Goal: Task Accomplishment & Management: Manage account settings

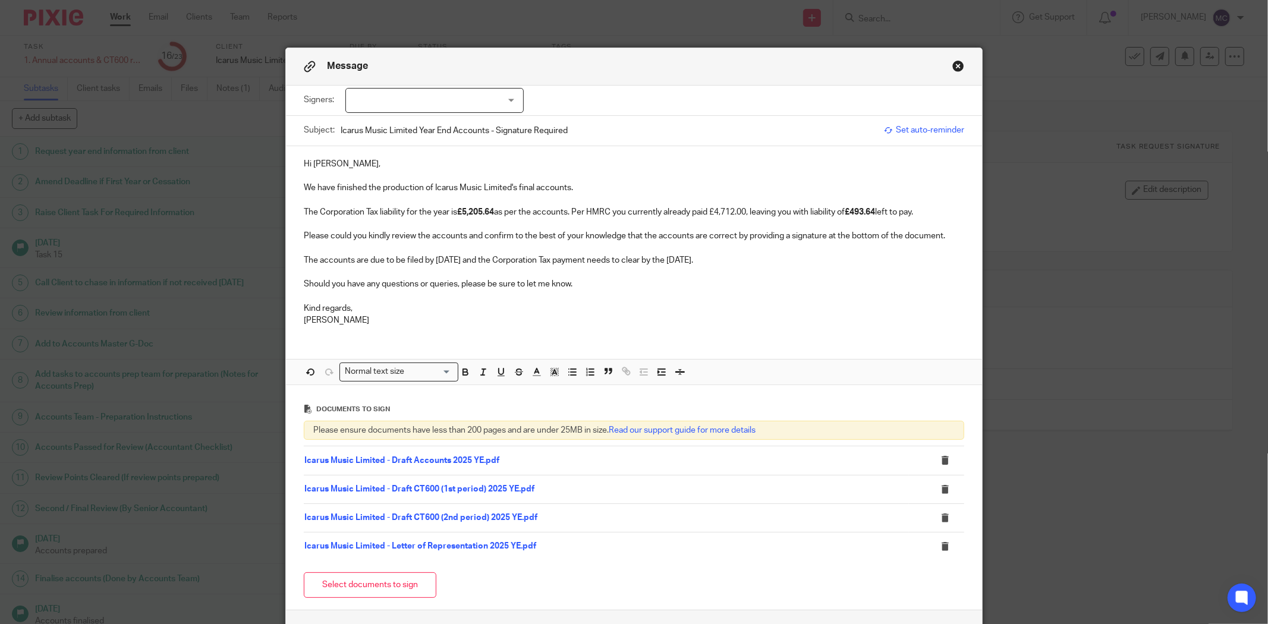
click at [463, 104] on div at bounding box center [434, 100] width 178 height 25
click at [414, 129] on li "[PERSON_NAME]" at bounding box center [429, 125] width 177 height 24
checkbox input "true"
click at [690, 253] on p at bounding box center [634, 248] width 661 height 12
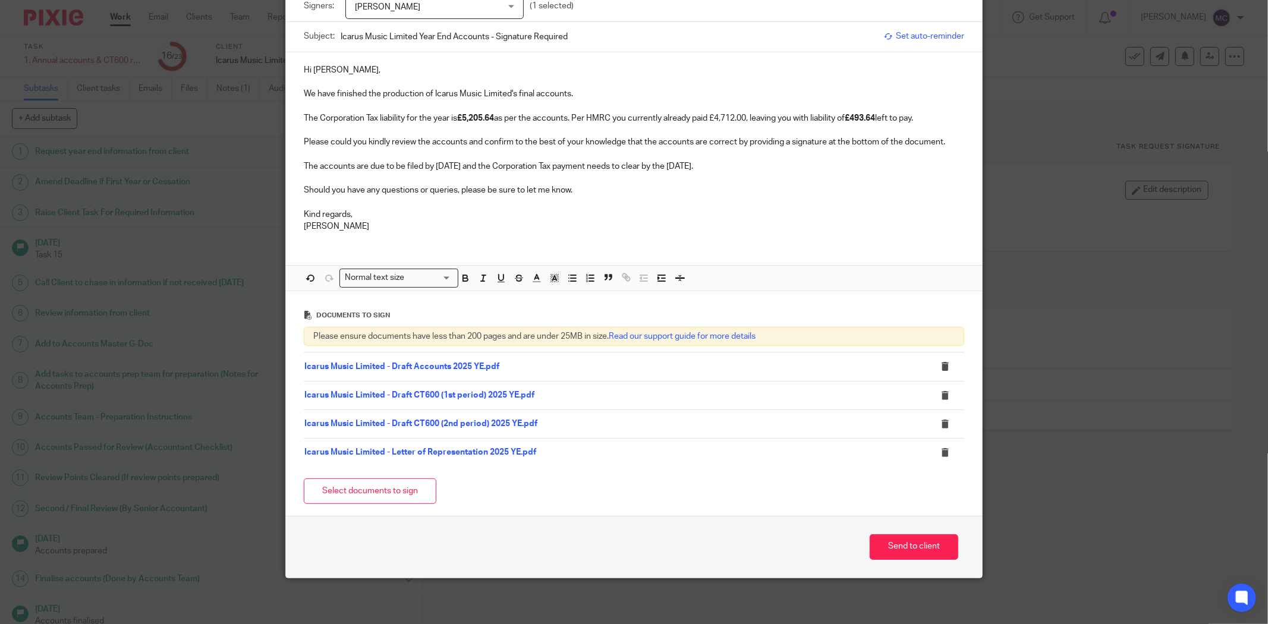
scroll to position [97, 0]
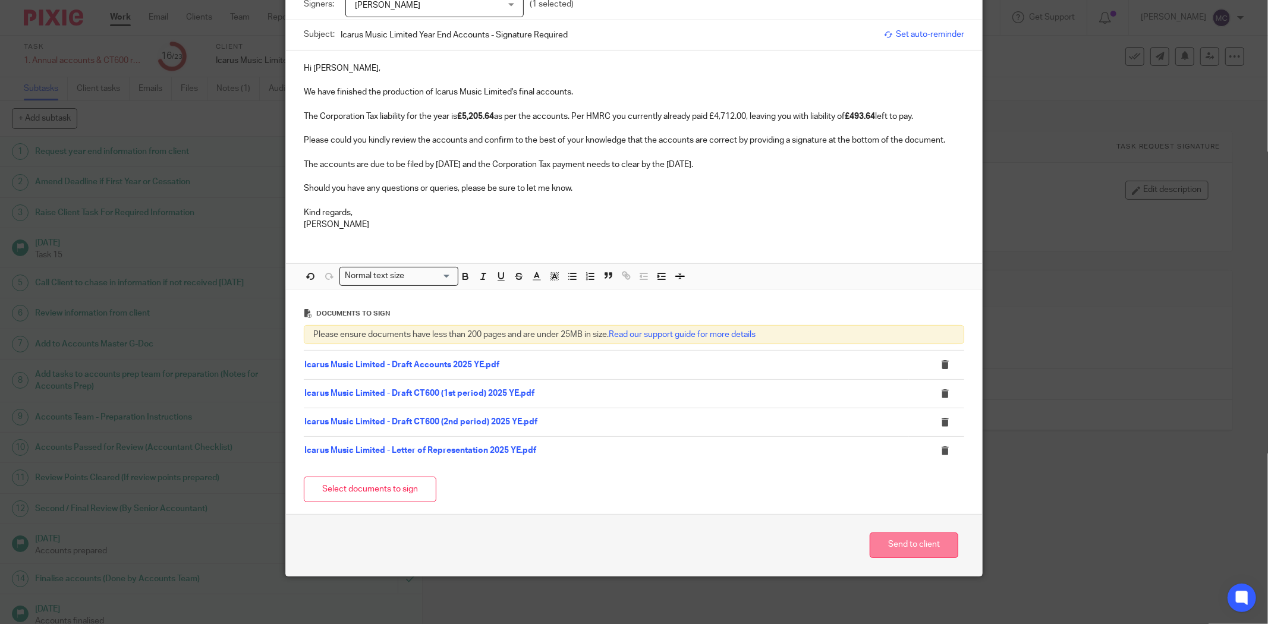
click at [907, 549] on button "Send to client" at bounding box center [914, 546] width 89 height 26
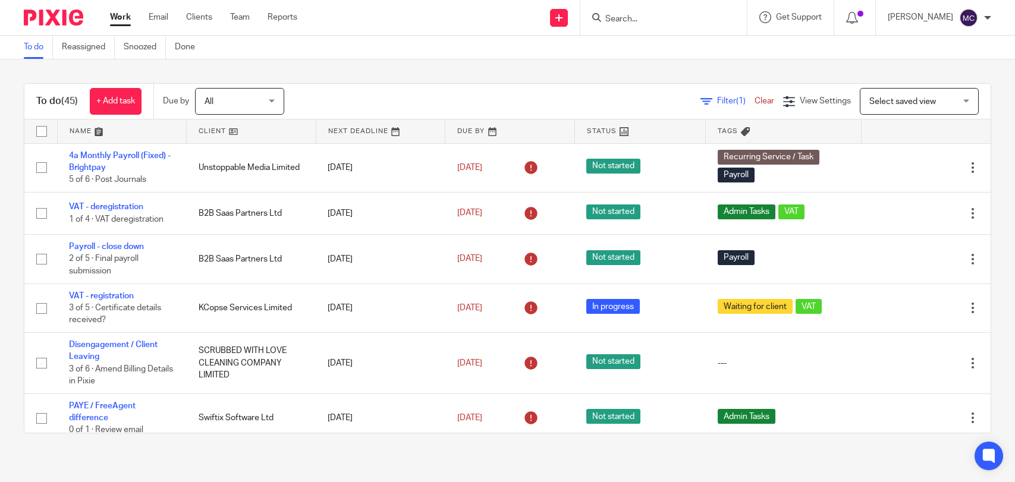
click at [628, 22] on input "Search" at bounding box center [657, 19] width 107 height 11
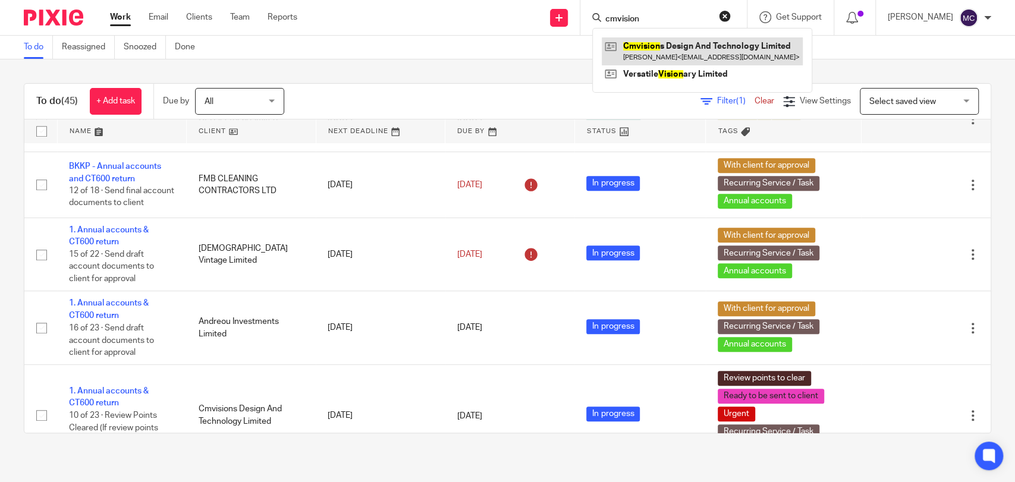
type input "cmvision"
click at [652, 49] on link at bounding box center [702, 50] width 201 height 27
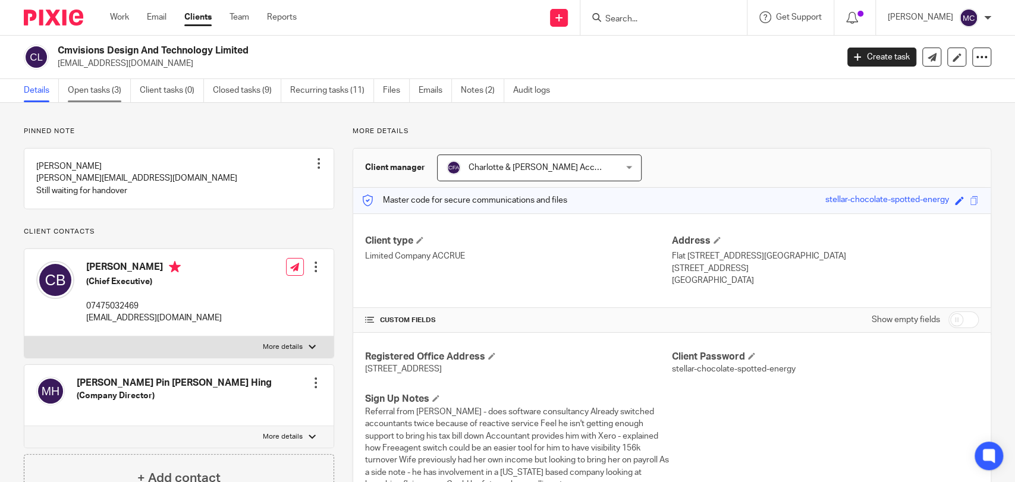
click at [105, 92] on link "Open tasks (3)" at bounding box center [99, 90] width 63 height 23
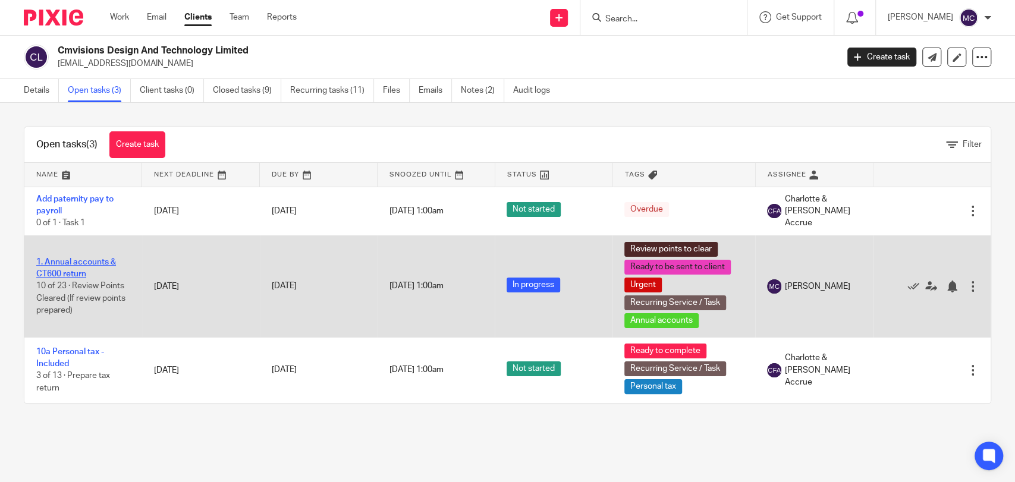
click at [76, 262] on link "1. Annual accounts & CT600 return" at bounding box center [76, 268] width 80 height 20
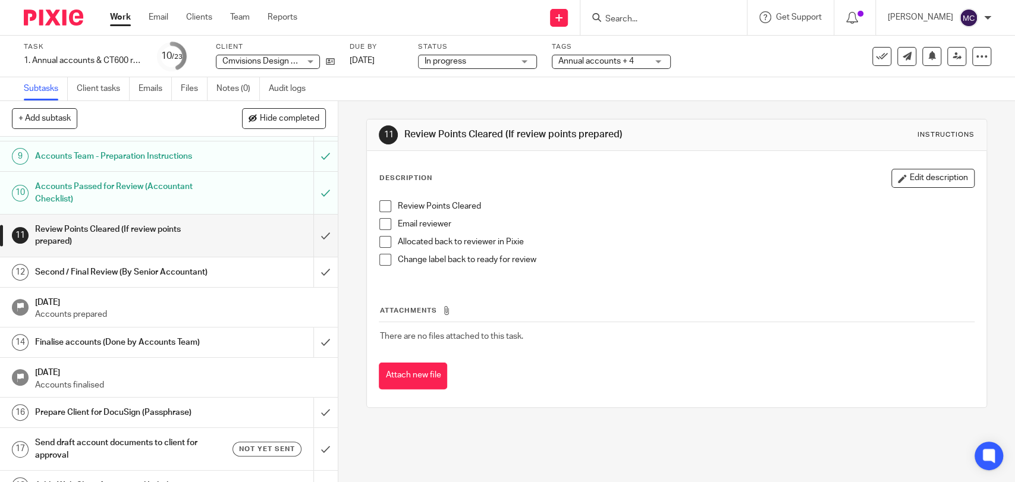
scroll to position [264, 0]
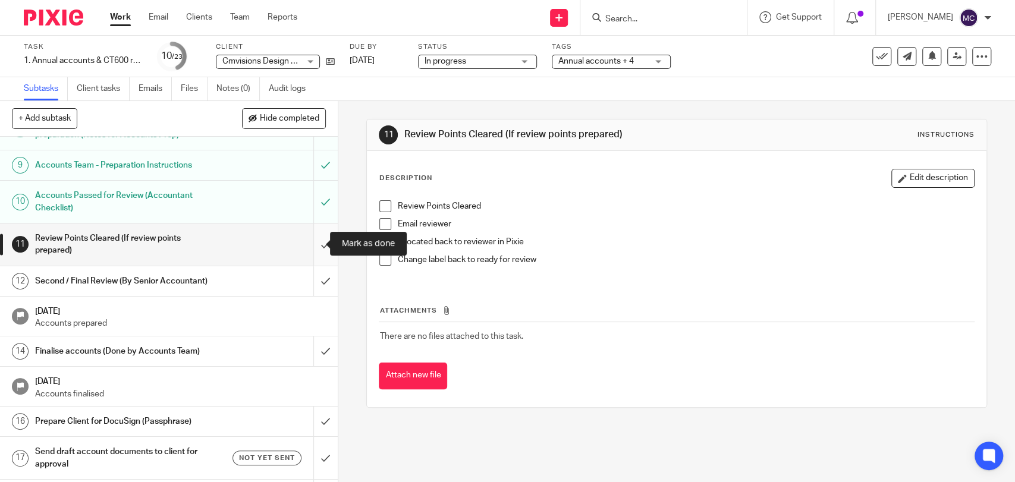
click at [319, 239] on input "submit" at bounding box center [169, 245] width 338 height 42
click at [315, 270] on input "submit" at bounding box center [169, 281] width 338 height 30
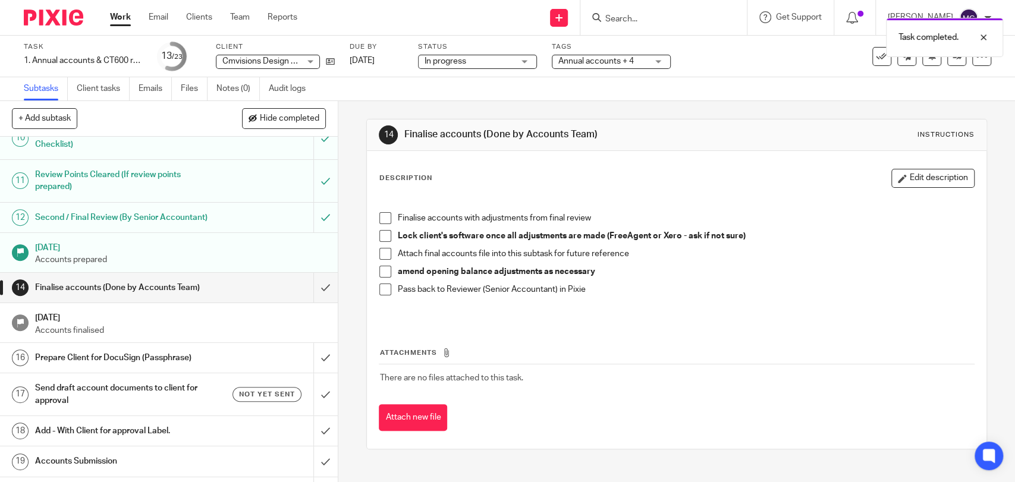
scroll to position [330, 0]
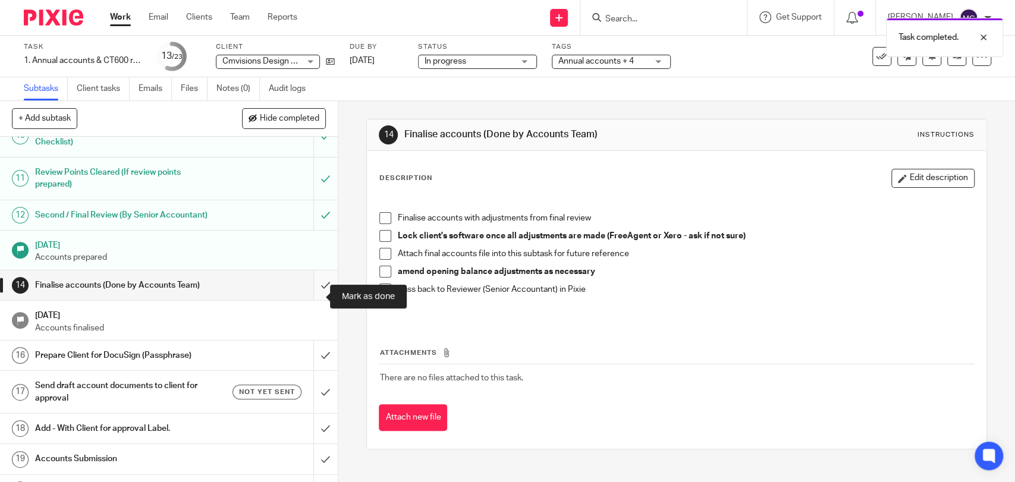
click at [318, 296] on input "submit" at bounding box center [169, 286] width 338 height 30
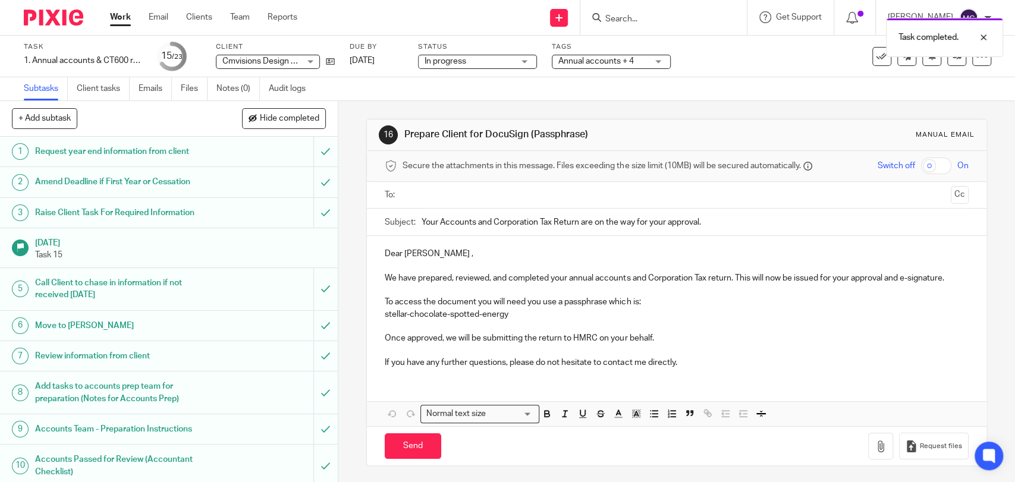
click at [389, 253] on p "Dear Czar ," at bounding box center [676, 254] width 583 height 12
click at [519, 190] on input "text" at bounding box center [676, 195] width 539 height 14
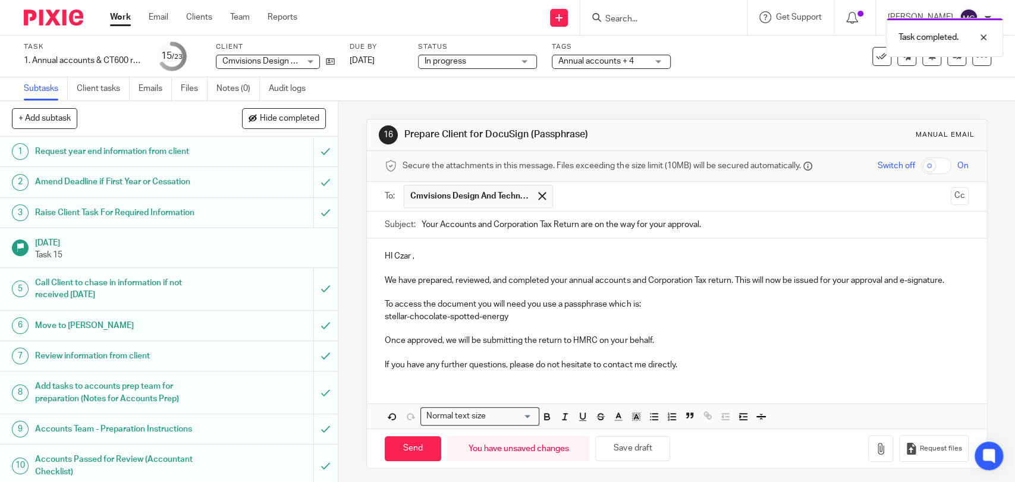
click at [704, 366] on p "If you have any further questions, please do not hesitate to contact me directl…" at bounding box center [676, 365] width 583 height 12
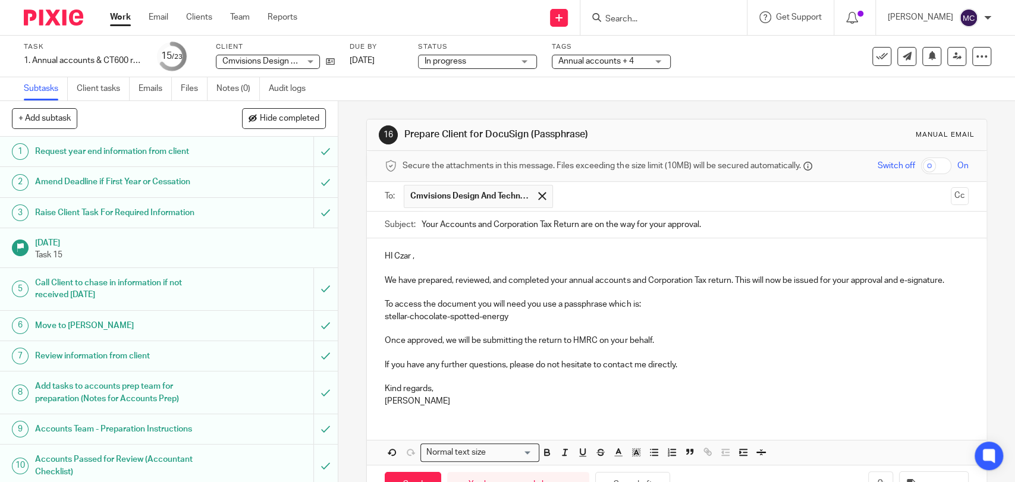
scroll to position [40, 0]
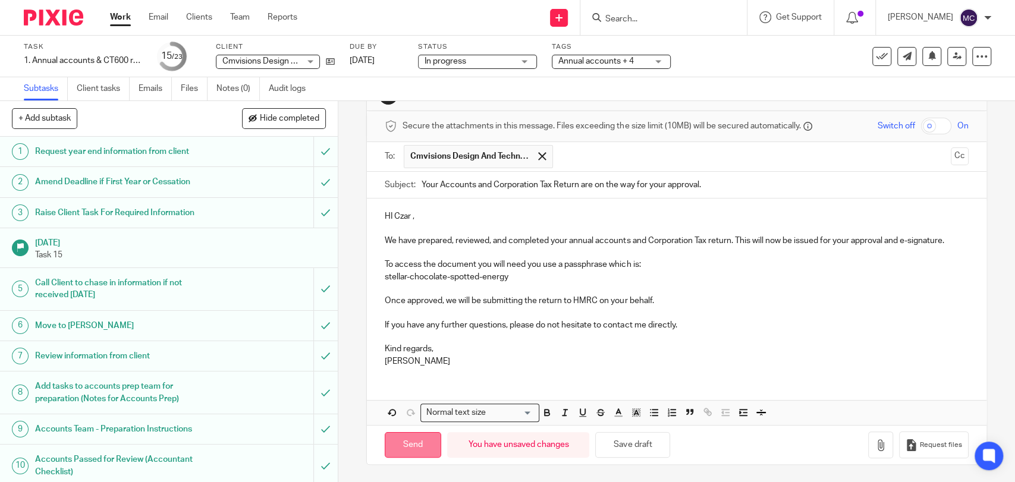
click at [406, 439] on input "Send" at bounding box center [413, 445] width 56 height 26
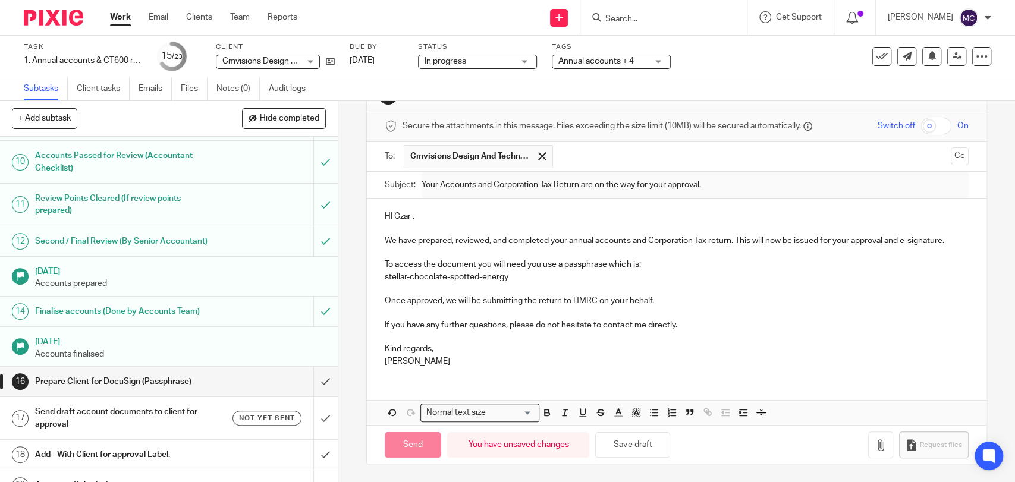
scroll to position [396, 0]
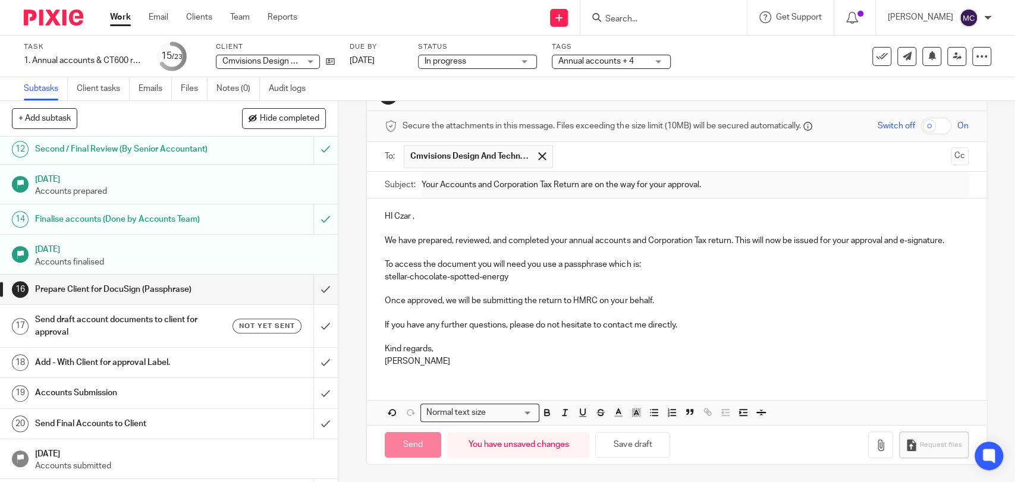
type input "Sent"
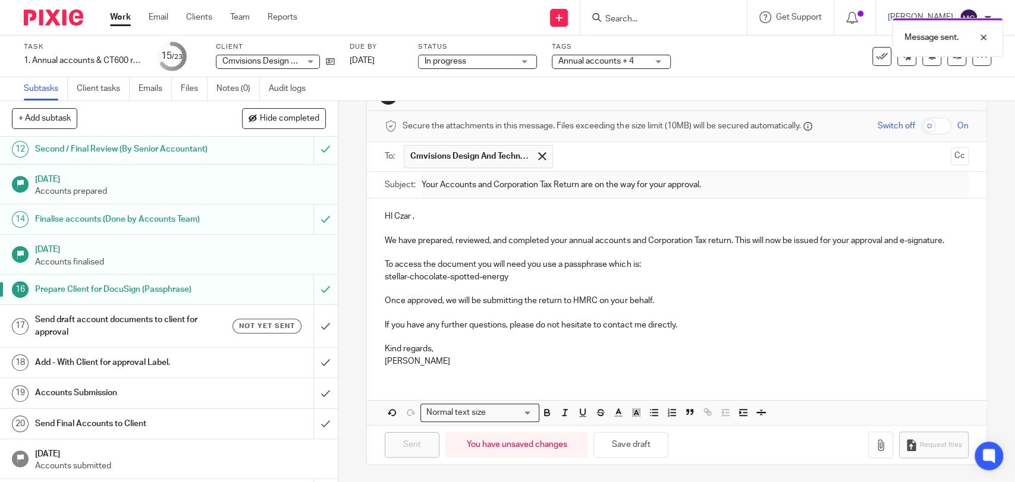
click at [159, 338] on h1 "Send draft account documents to client for approval" at bounding box center [124, 326] width 178 height 30
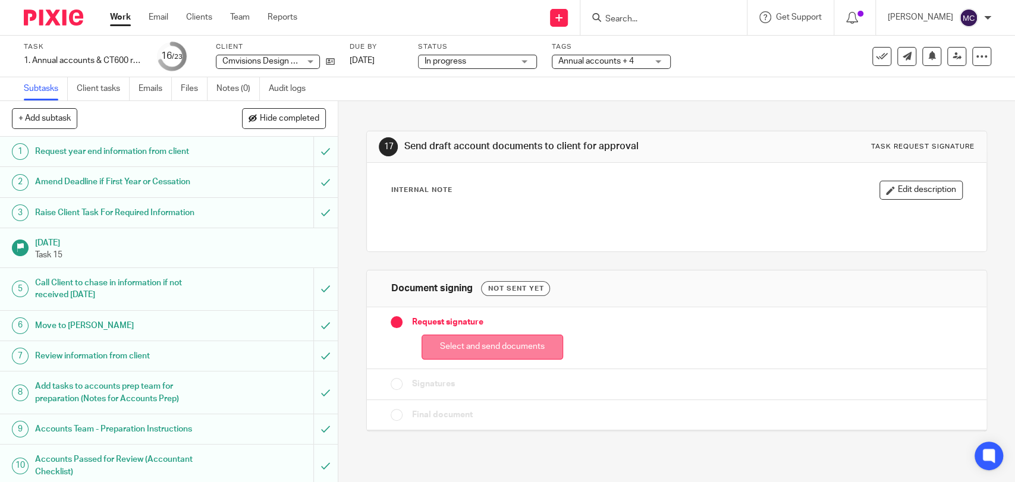
click at [482, 344] on button "Select and send documents" at bounding box center [493, 348] width 142 height 26
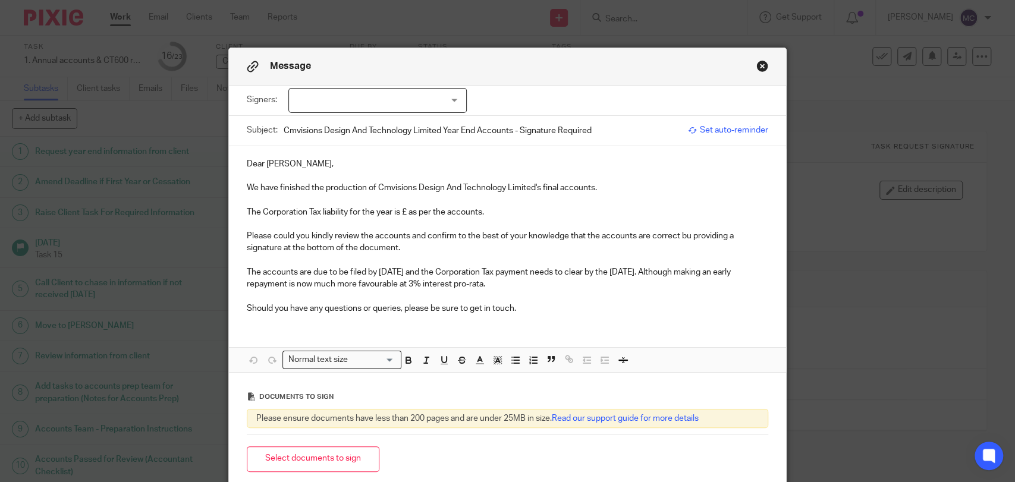
click at [404, 211] on p "The Corporation Tax liability for the year is £ as per the accounts." at bounding box center [507, 212] width 521 height 12
click at [404, 210] on p "The Corporation Tax liability for the year is £ as per the accounts." at bounding box center [507, 212] width 521 height 12
click at [404, 210] on p "The Corporation Tax liability for the year is £5,738.19 as per the accounts." at bounding box center [507, 212] width 521 height 12
drag, startPoint x: 398, startPoint y: 211, endPoint x: 438, endPoint y: 208, distance: 39.9
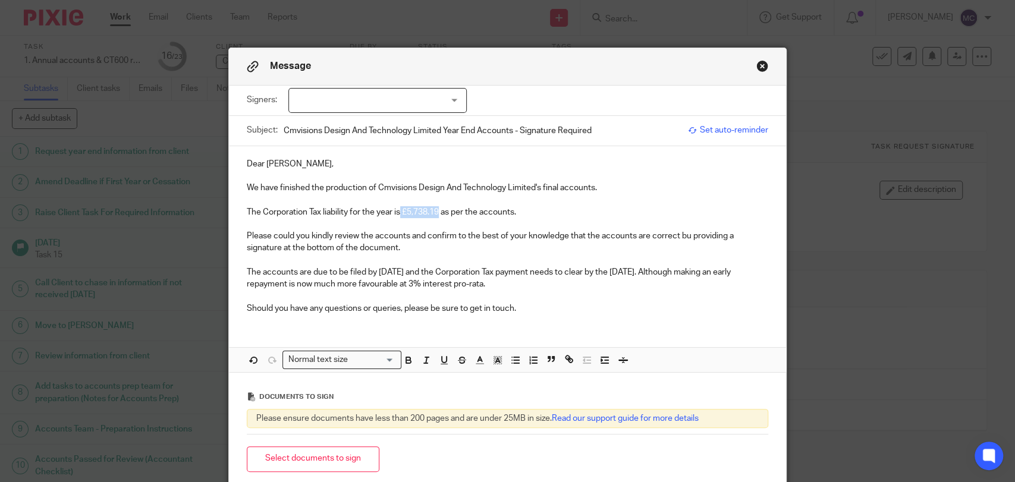
click at [438, 208] on p "The Corporation Tax liability for the year is £5,738.19 as per the accounts." at bounding box center [507, 212] width 521 height 12
click at [542, 212] on p "The Corporation Tax liability for the year is £5,738.19 as per the accounts." at bounding box center [507, 212] width 521 height 12
drag, startPoint x: 528, startPoint y: 301, endPoint x: 534, endPoint y: 309, distance: 9.8
click at [528, 303] on p "Should you have any questions or queries, please be sure to get in touch." at bounding box center [507, 309] width 521 height 12
drag, startPoint x: 508, startPoint y: 287, endPoint x: 683, endPoint y: 269, distance: 175.7
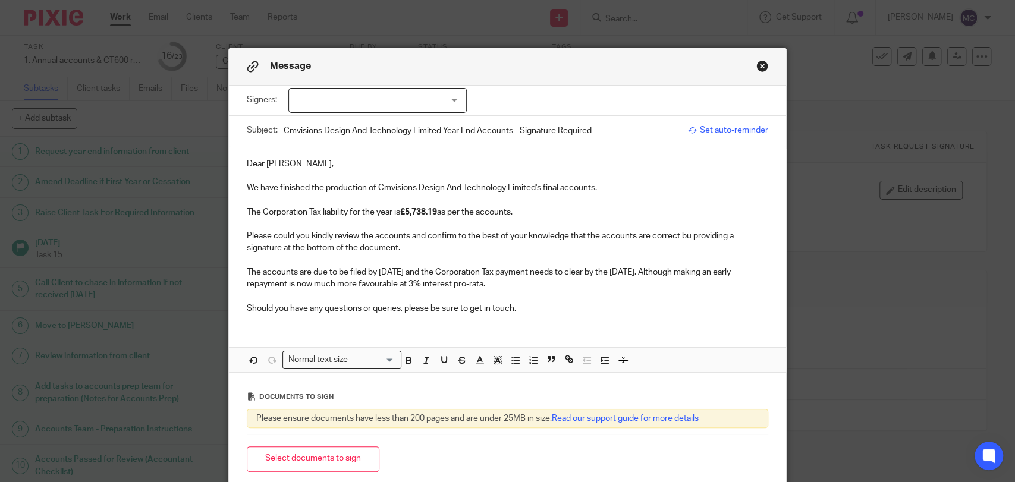
click at [683, 269] on p "The accounts are due to be filed by 31 Aug 2025 and the Corporation Tax payment…" at bounding box center [507, 278] width 521 height 24
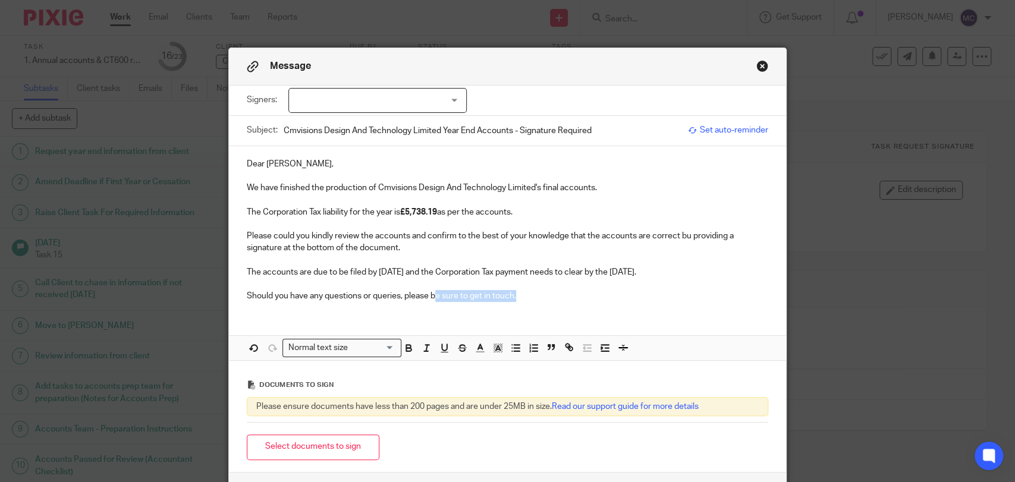
drag, startPoint x: 637, startPoint y: 294, endPoint x: 430, endPoint y: 311, distance: 207.6
click at [430, 311] on div "Dear Czar, We have finished the production of Cmvisions Design And Technology L…" at bounding box center [507, 253] width 557 height 215
click at [426, 310] on div "Dear Czar, We have finished the production of Cmvisions Design And Technology L…" at bounding box center [507, 228] width 557 height 165
drag, startPoint x: 536, startPoint y: 293, endPoint x: 428, endPoint y: 296, distance: 107.7
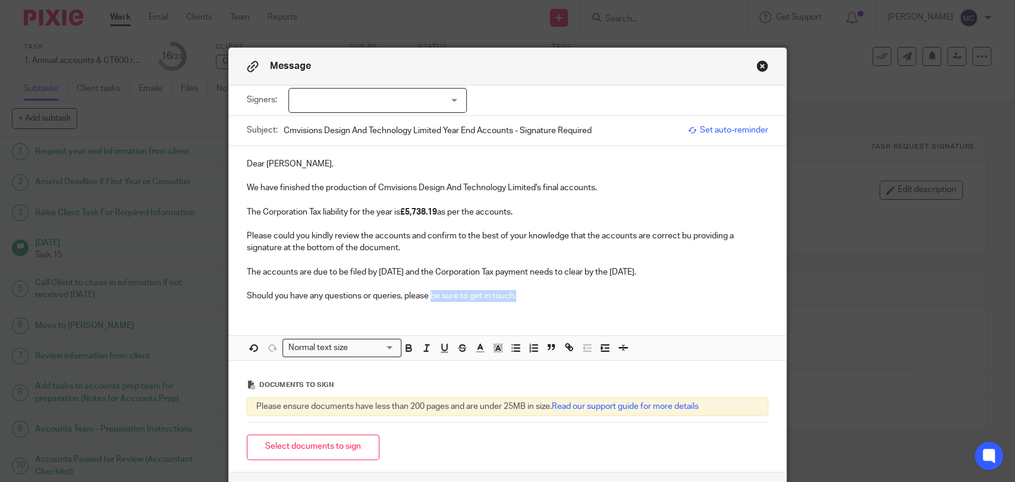
click at [428, 296] on p "Should you have any questions or queries, please be sure to get in touch." at bounding box center [507, 296] width 521 height 12
click at [359, 438] on button "Select documents to sign" at bounding box center [313, 448] width 133 height 26
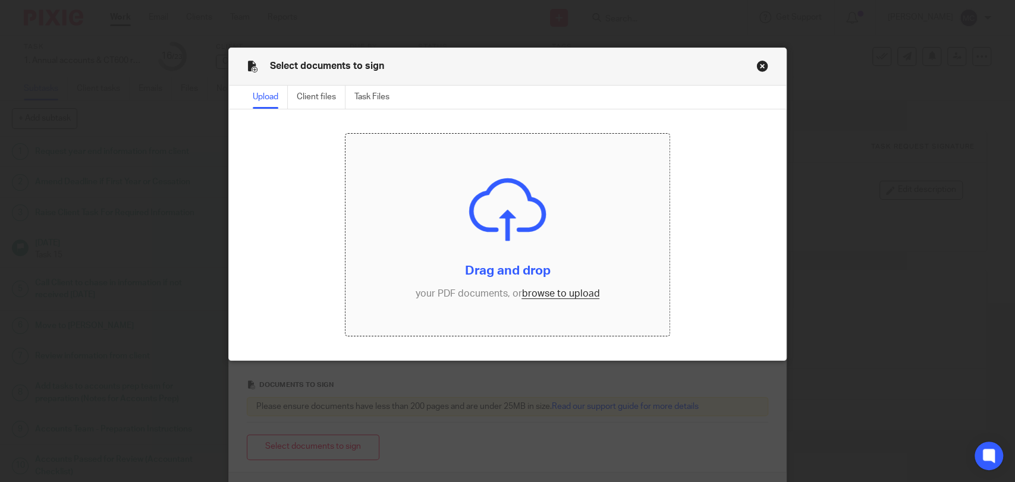
click at [539, 296] on input "file" at bounding box center [506, 235] width 323 height 203
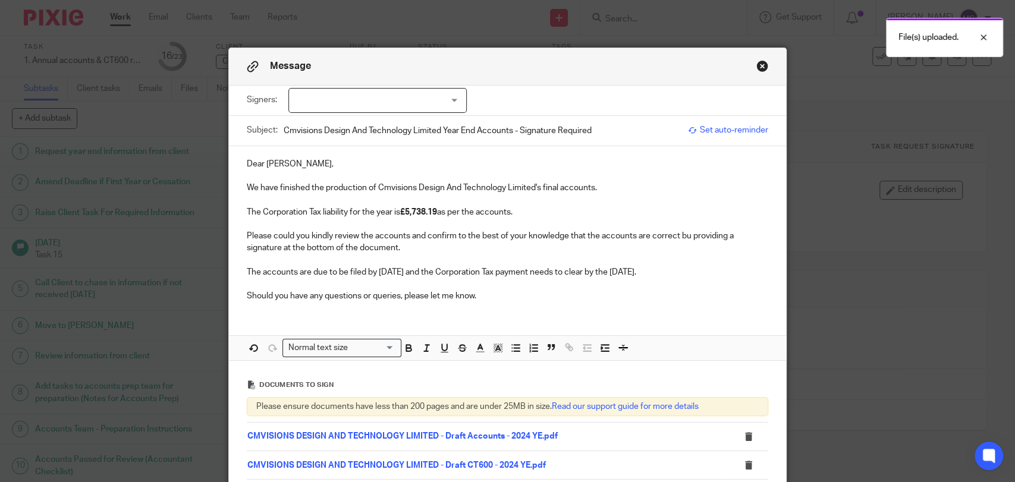
click at [329, 108] on div at bounding box center [377, 100] width 178 height 25
click at [331, 157] on span "Czar Carlo Bartolome Balangue" at bounding box center [336, 161] width 65 height 8
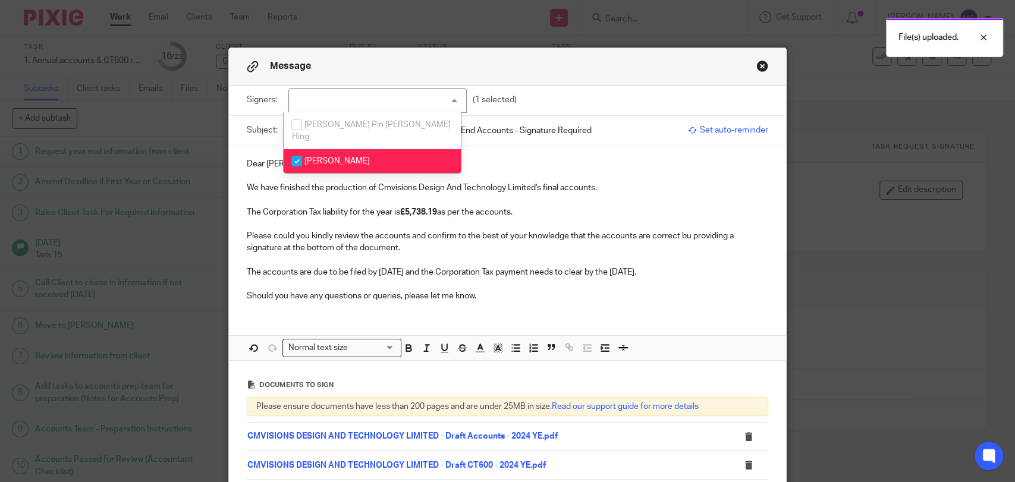
checkbox input "true"
click at [476, 258] on p at bounding box center [507, 260] width 521 height 12
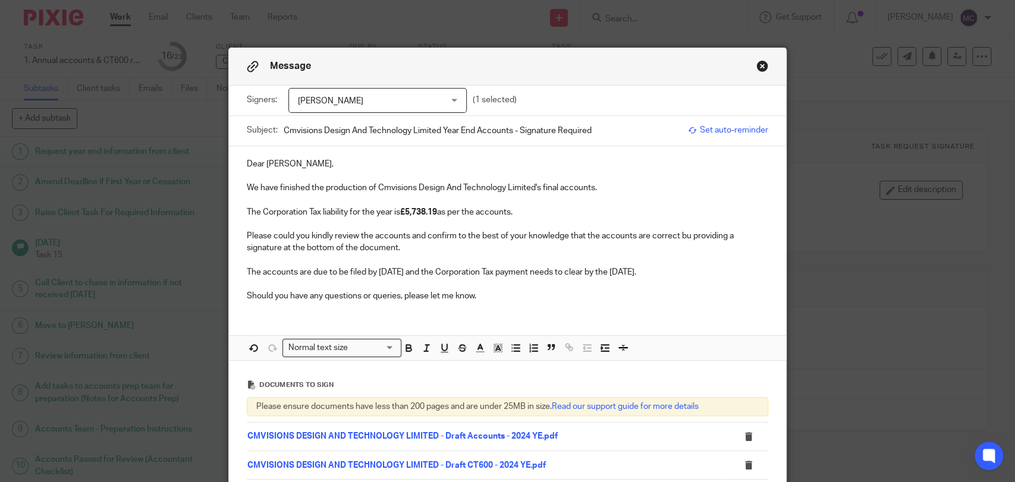
drag, startPoint x: 687, startPoint y: 238, endPoint x: 793, endPoint y: 211, distance: 109.2
click at [687, 238] on p "Please could you kindly review the accounts and confirm to the best of your kno…" at bounding box center [507, 242] width 521 height 24
click at [483, 291] on p "Should you have any questions or queries, please let me know." at bounding box center [507, 296] width 521 height 12
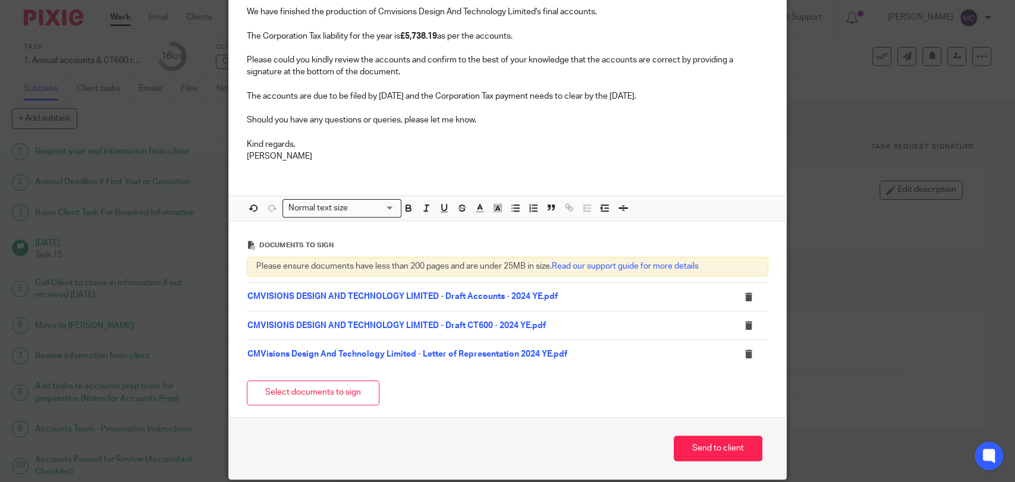
scroll to position [198, 0]
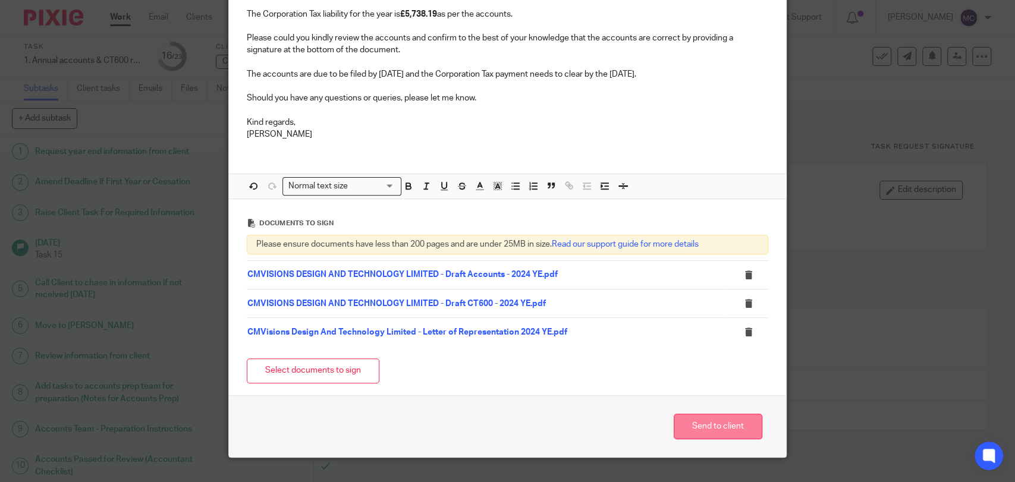
click at [714, 425] on button "Send to client" at bounding box center [718, 427] width 89 height 26
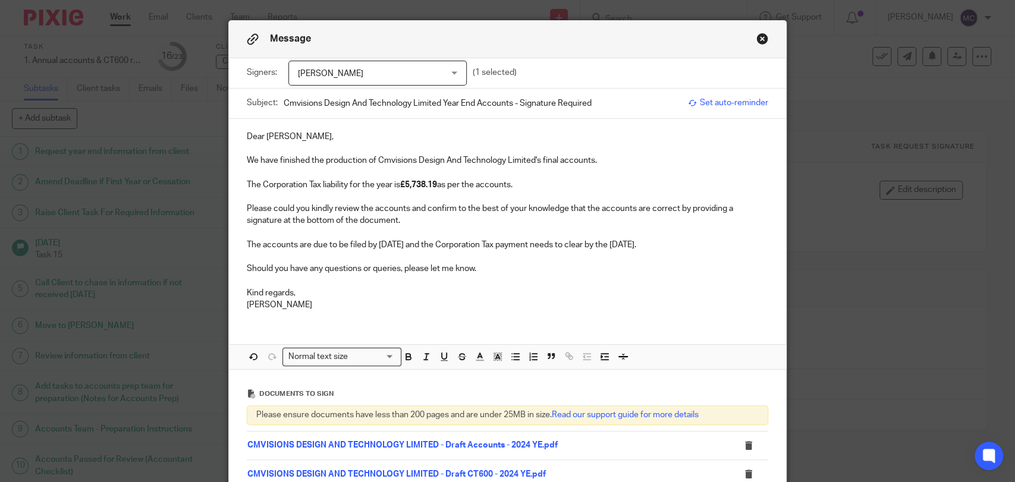
scroll to position [0, 0]
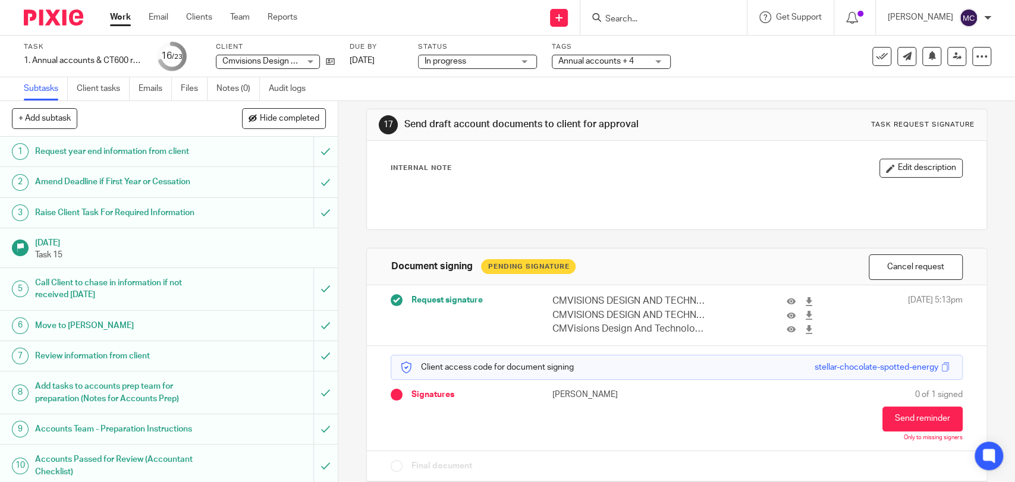
scroll to position [33, 0]
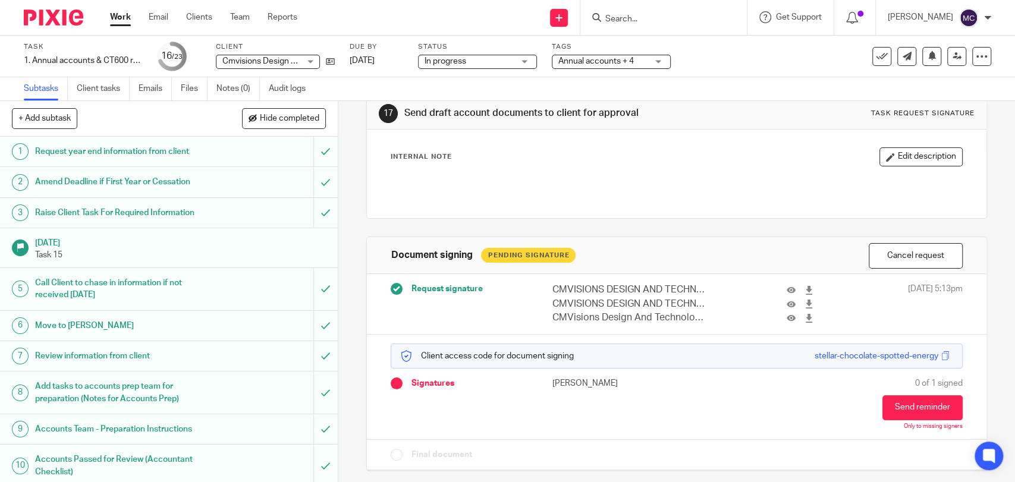
click at [604, 61] on span "Annual accounts + 4" at bounding box center [596, 61] width 76 height 8
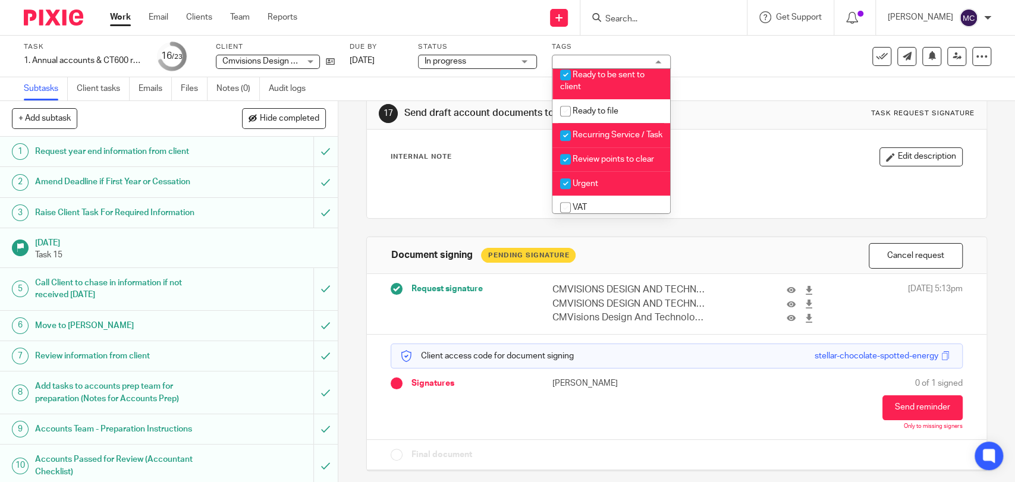
scroll to position [528, 0]
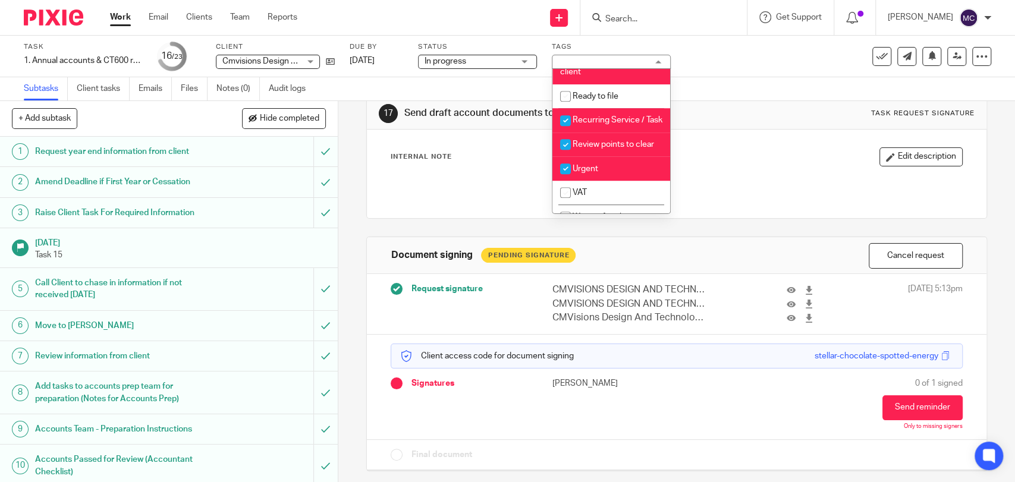
click at [603, 84] on li "Ready to be sent to client" at bounding box center [611, 66] width 118 height 36
checkbox input "false"
click at [604, 181] on li "Urgent" at bounding box center [611, 168] width 118 height 24
checkbox input "false"
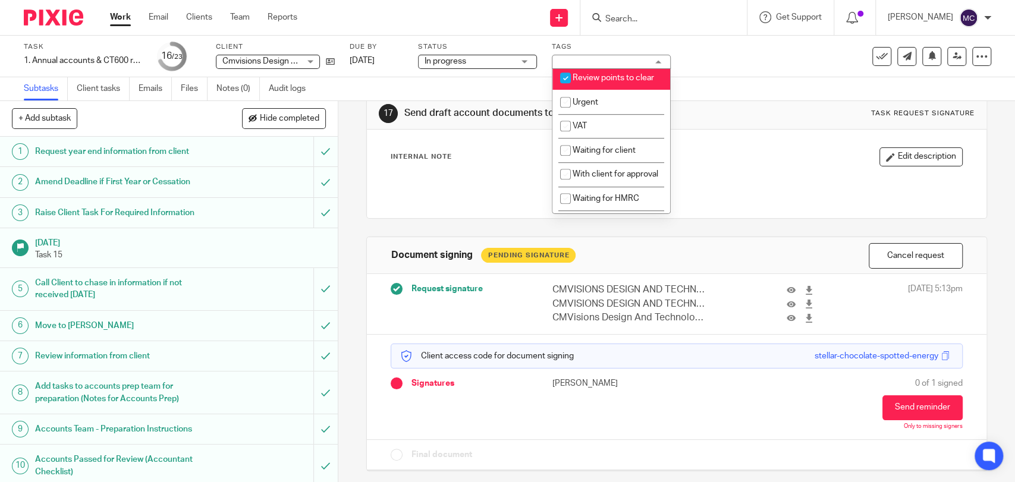
click at [620, 90] on li "Review points to clear" at bounding box center [611, 78] width 118 height 24
checkbox input "false"
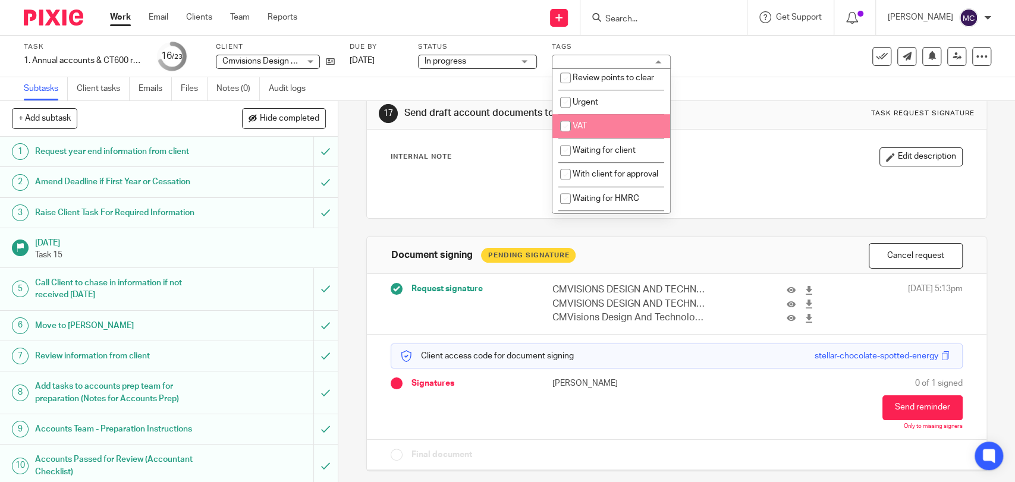
scroll to position [727, 0]
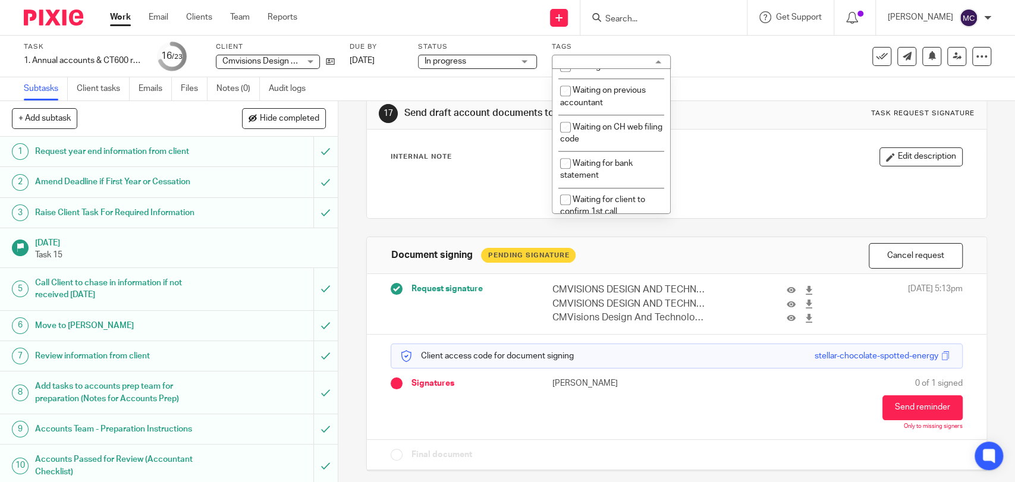
click at [608, 55] on li "With client for approval" at bounding box center [611, 42] width 118 height 24
checkbox input "true"
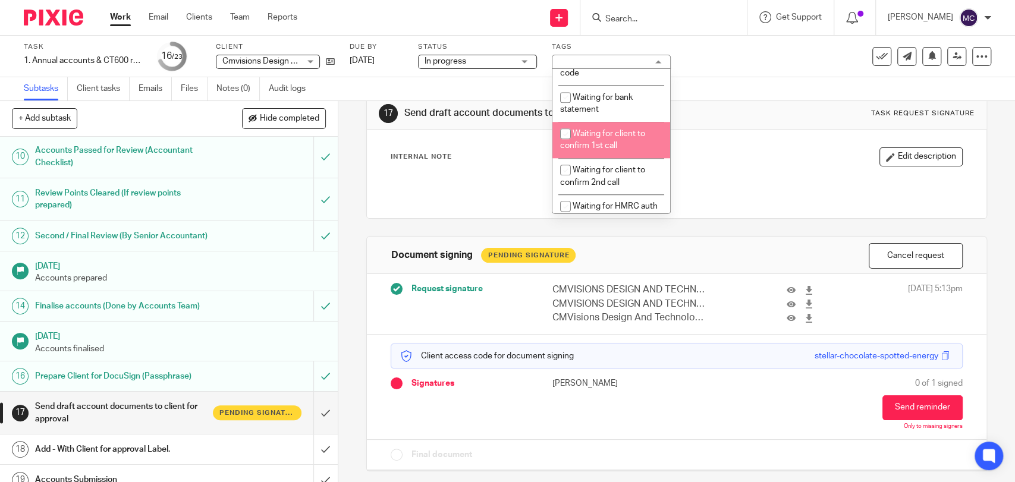
scroll to position [330, 0]
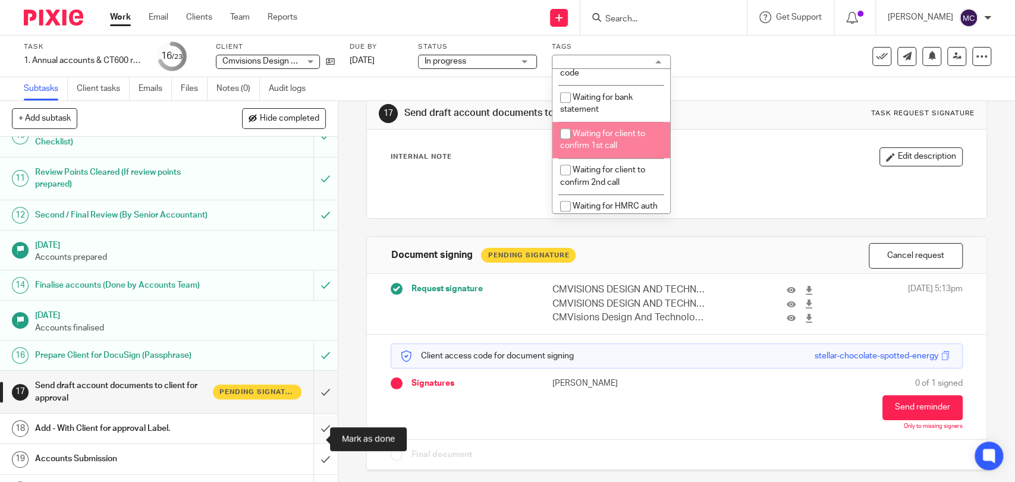
drag, startPoint x: 313, startPoint y: 439, endPoint x: 314, endPoint y: 432, distance: 7.2
click at [313, 439] on input "submit" at bounding box center [169, 429] width 338 height 30
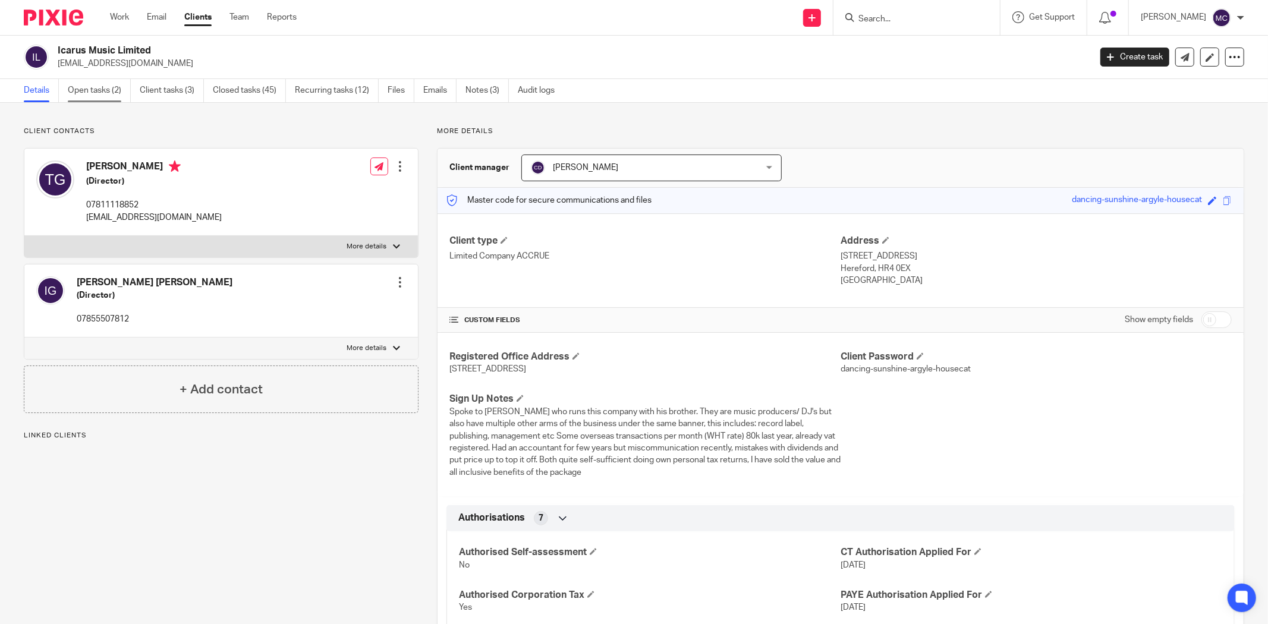
click at [90, 92] on link "Open tasks (2)" at bounding box center [99, 90] width 63 height 23
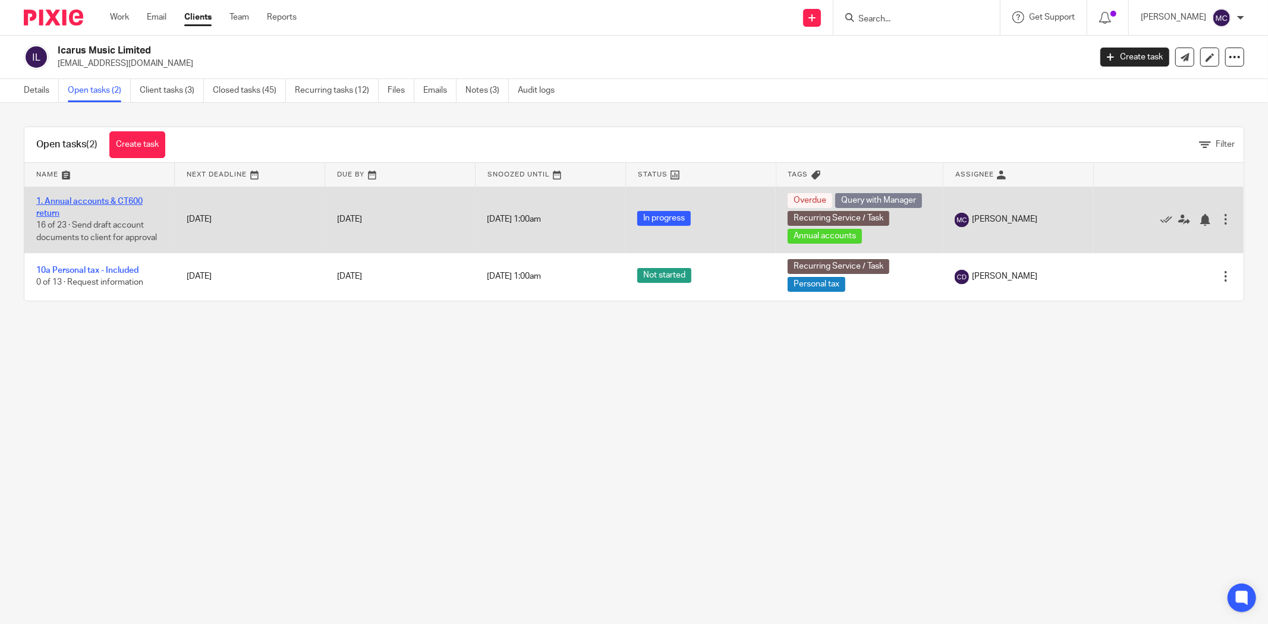
click at [89, 205] on link "1. Annual accounts & CT600 return" at bounding box center [89, 207] width 106 height 20
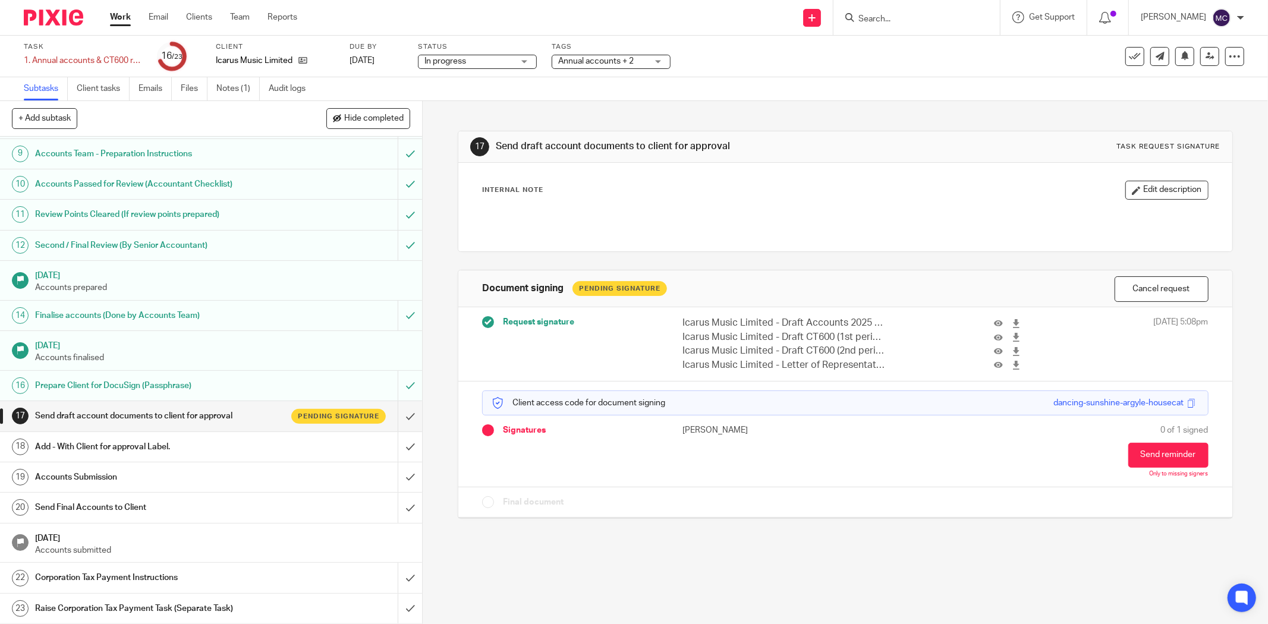
scroll to position [277, 0]
click at [402, 435] on input "submit" at bounding box center [211, 447] width 422 height 30
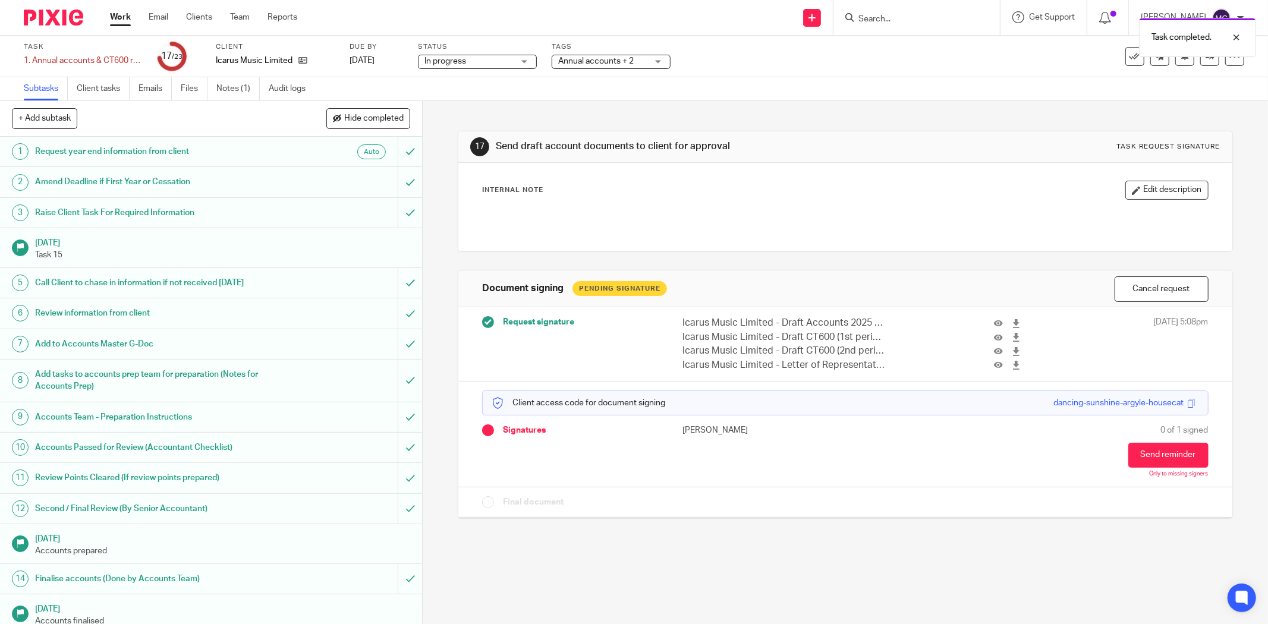
click at [598, 67] on span "Annual accounts + 2" at bounding box center [602, 61] width 89 height 12
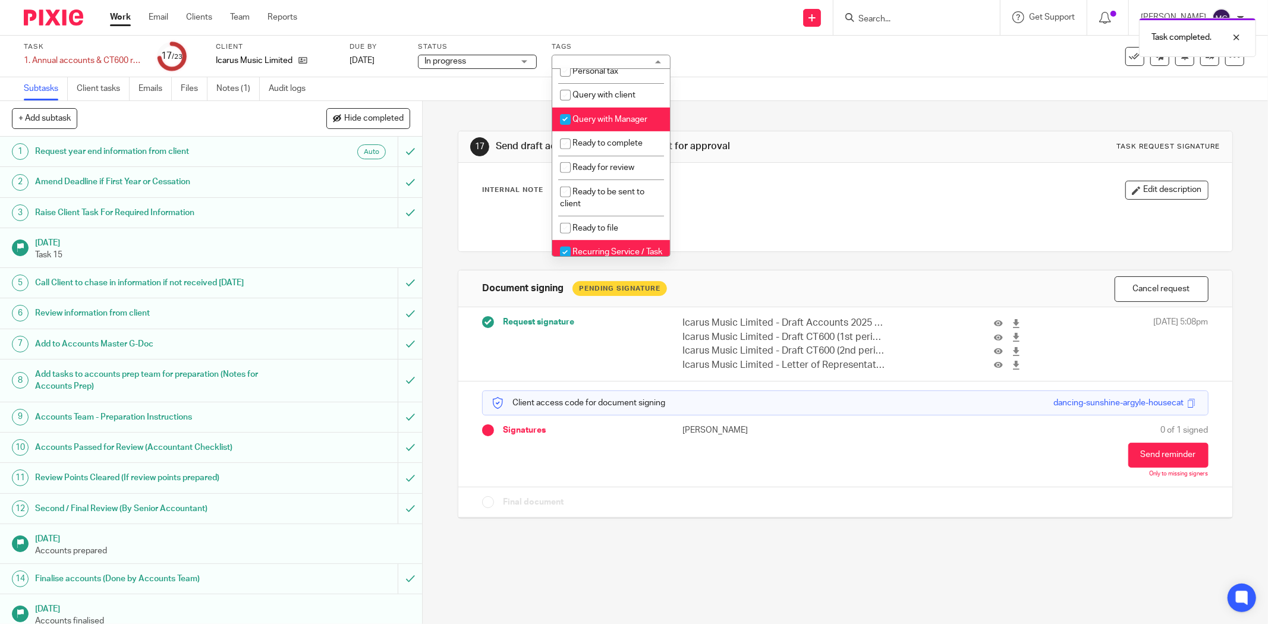
click at [597, 132] on li "Query with Manager" at bounding box center [611, 120] width 118 height 24
checkbox input "false"
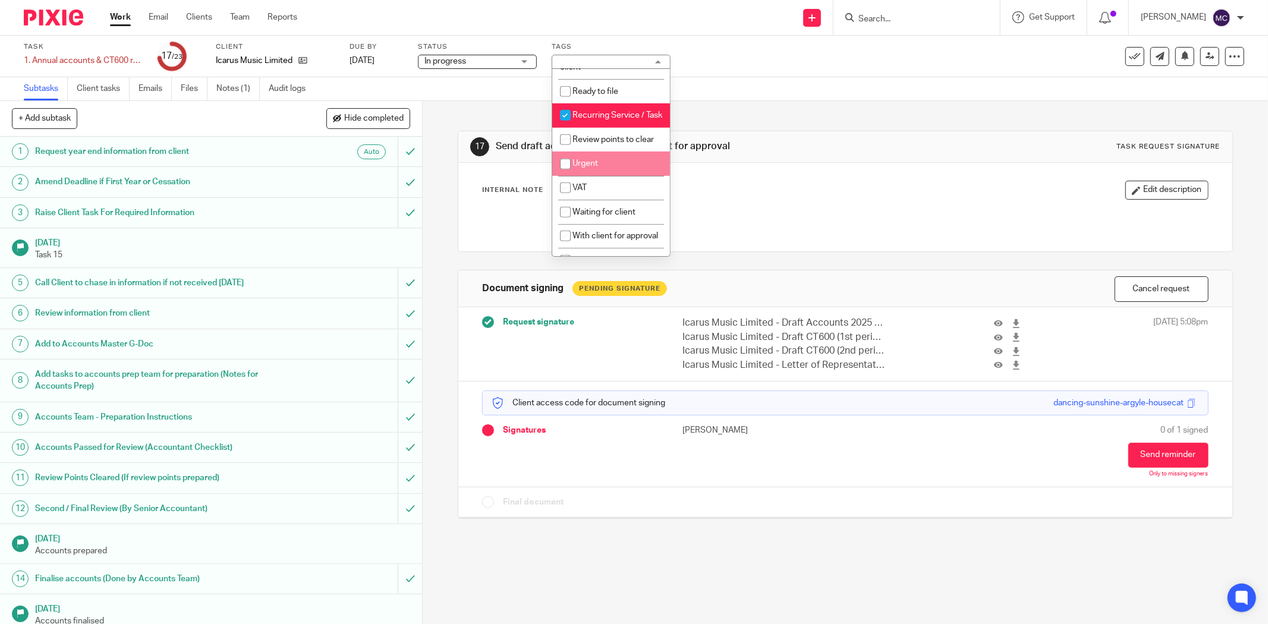
scroll to position [665, 0]
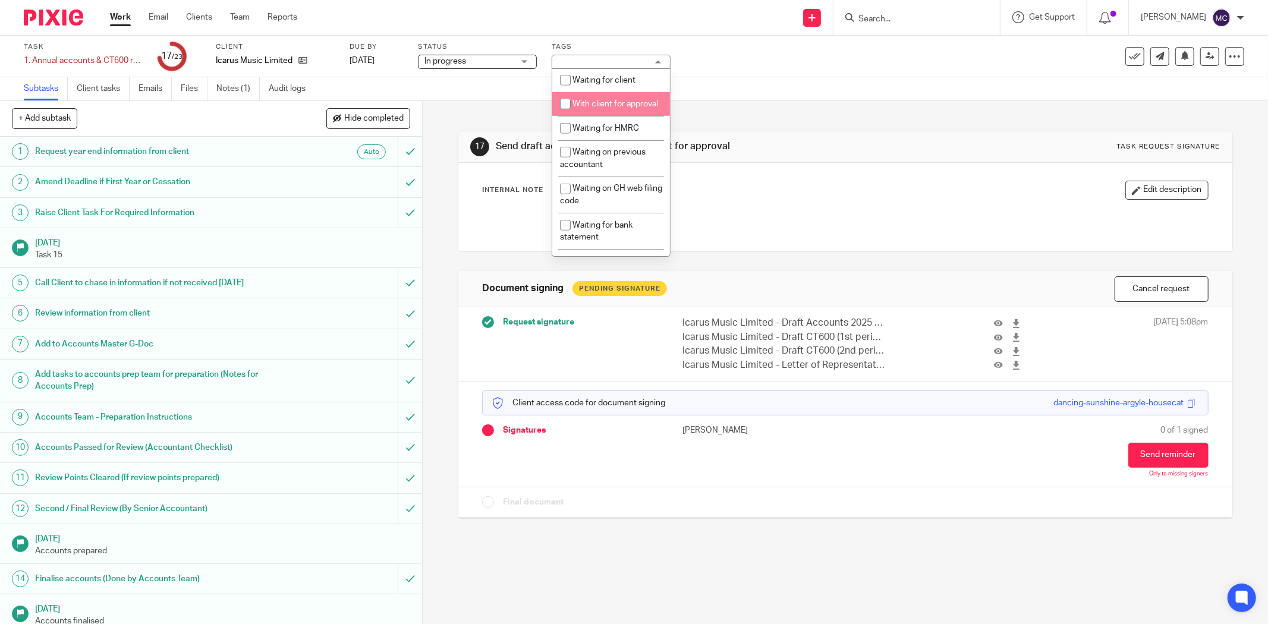
click at [610, 108] on span "With client for approval" at bounding box center [616, 104] width 86 height 8
checkbox input "true"
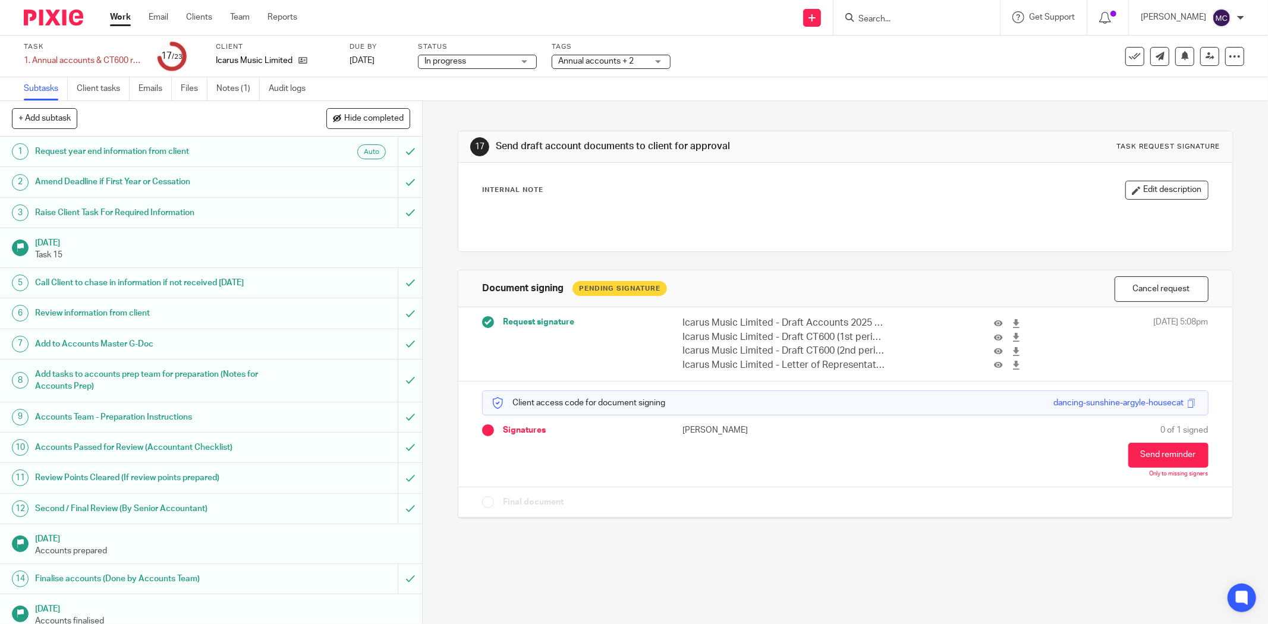
drag, startPoint x: 813, startPoint y: 262, endPoint x: 560, endPoint y: 165, distance: 271.8
click at [807, 259] on div "17 Send draft account documents to client for approval Task request signature I…" at bounding box center [845, 316] width 775 height 430
